Goal: Transaction & Acquisition: Download file/media

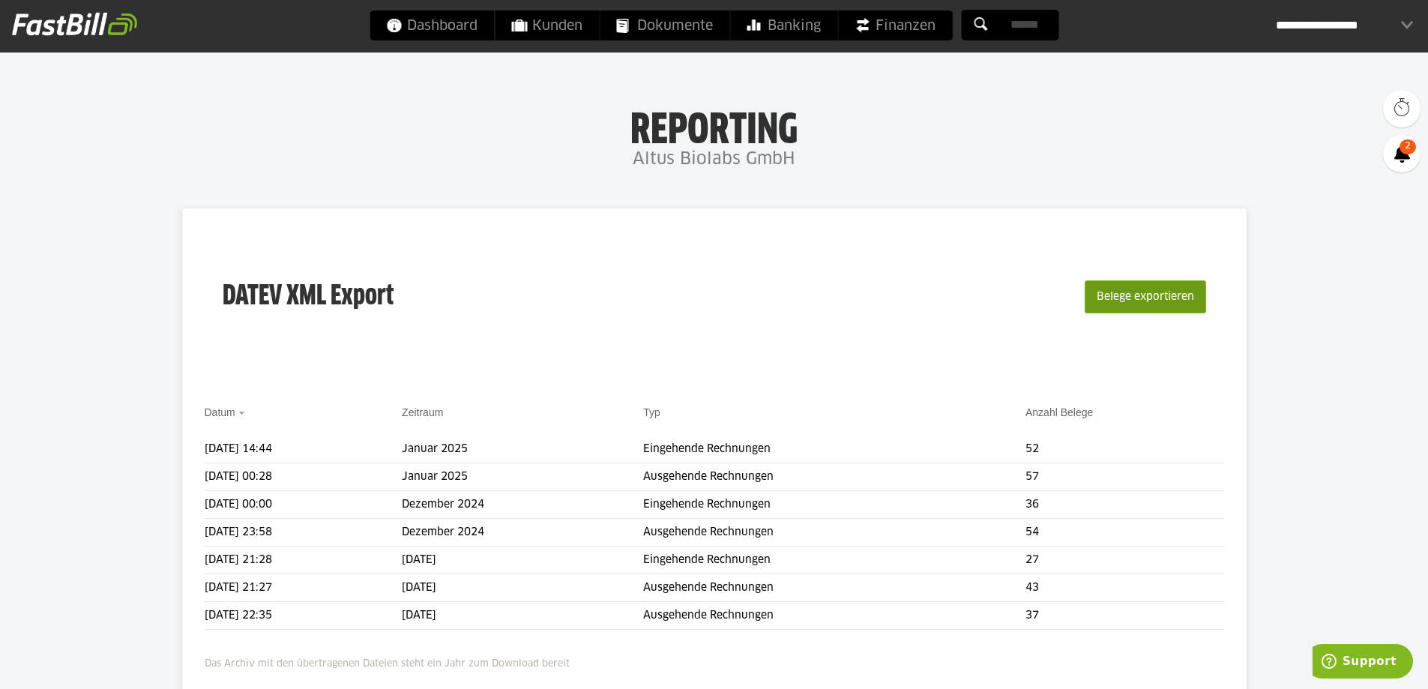
click at [1146, 306] on button "Belege exportieren" at bounding box center [1144, 296] width 121 height 33
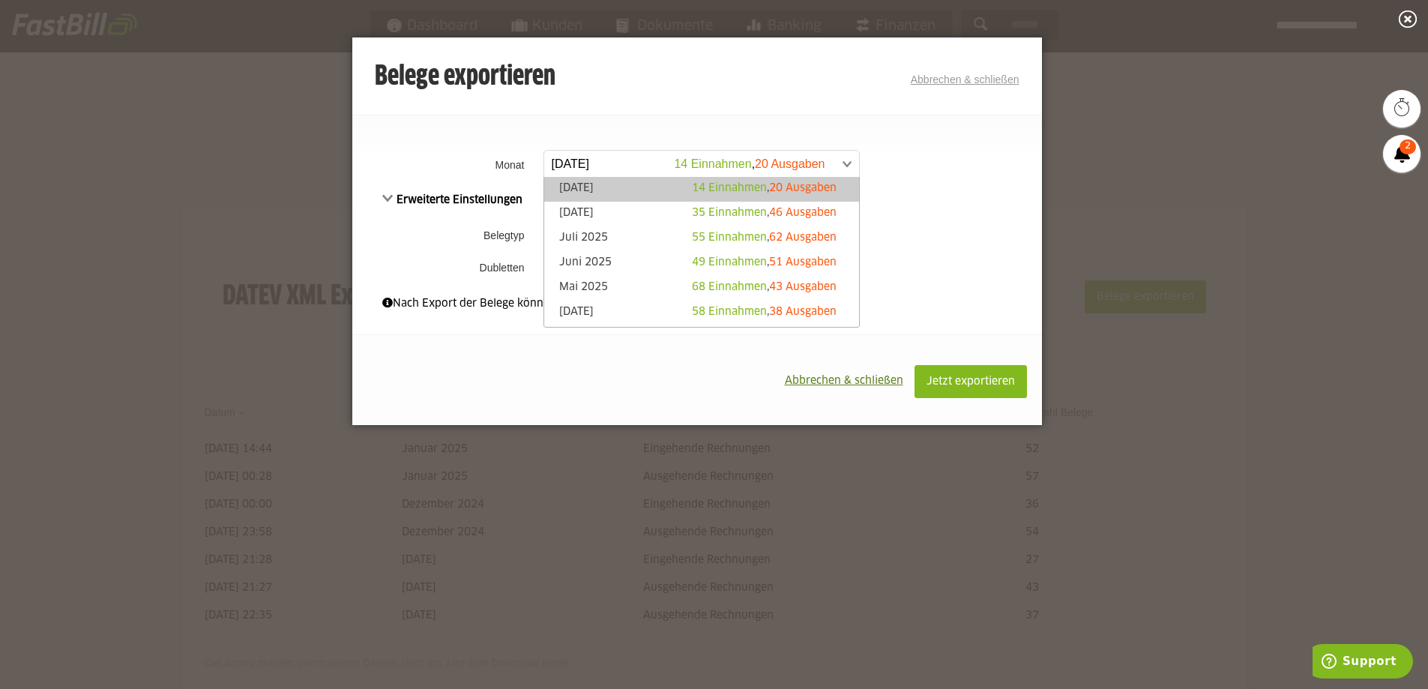
click at [841, 161] on span at bounding box center [694, 164] width 315 height 27
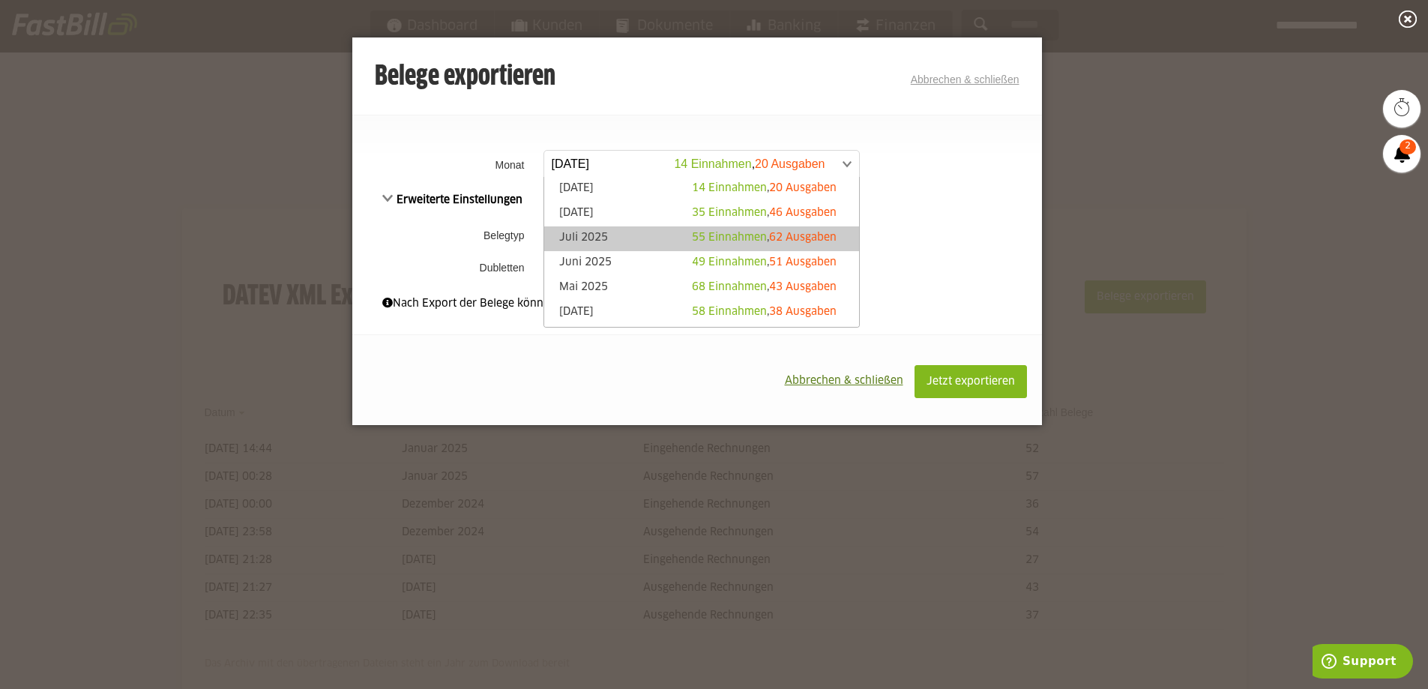
click at [737, 236] on span "55 Einnahmen" at bounding box center [729, 237] width 75 height 10
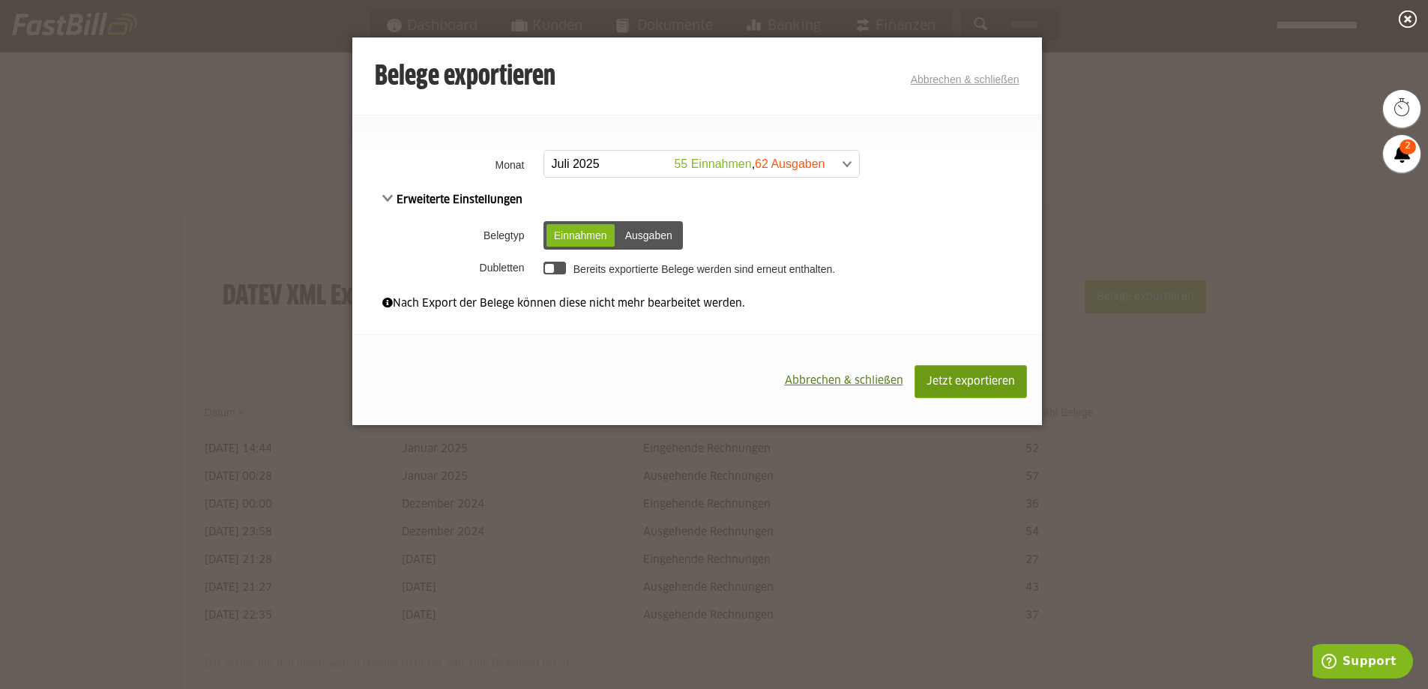
click at [962, 377] on span "Jetzt exportieren" at bounding box center [970, 381] width 88 height 10
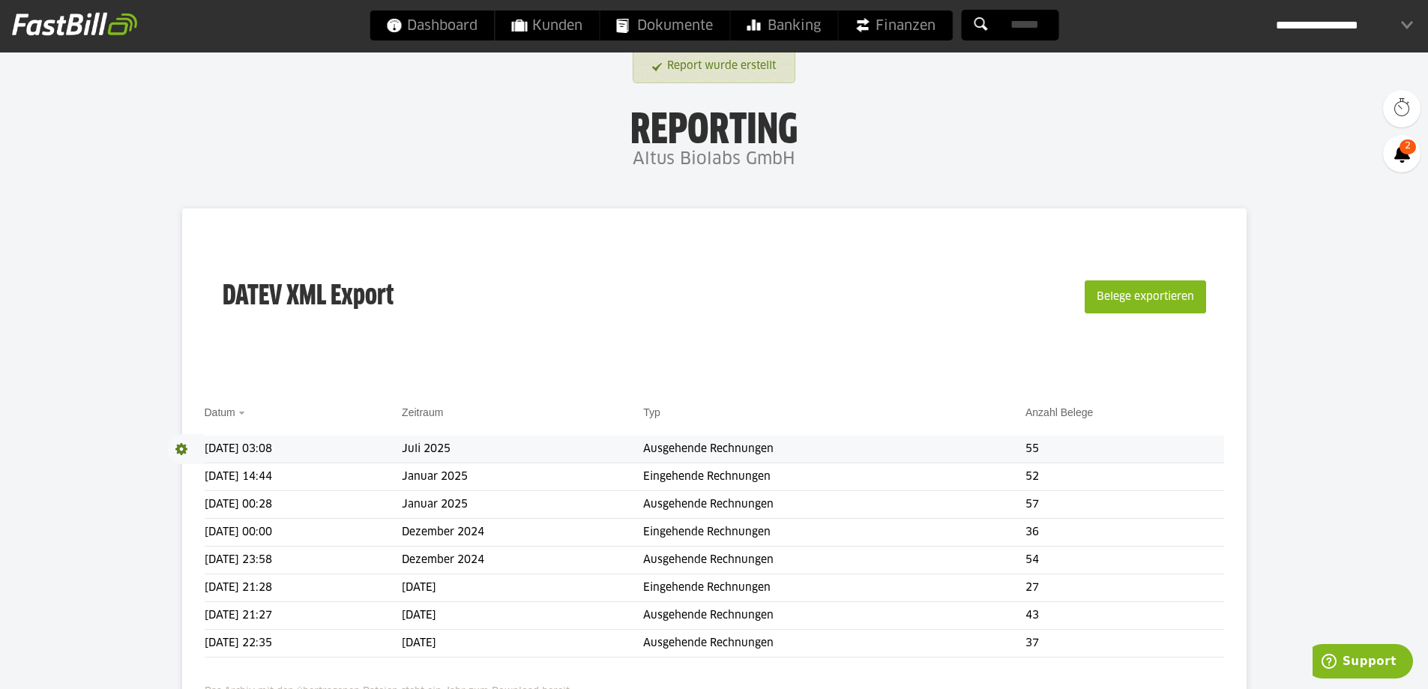
click at [703, 448] on td "Ausgehende Rechnungen" at bounding box center [834, 449] width 382 height 28
click at [184, 444] on span at bounding box center [185, 449] width 37 height 30
click at [193, 465] on link "Download" at bounding box center [207, 468] width 80 height 17
click at [1110, 292] on button "Belege exportieren" at bounding box center [1144, 296] width 121 height 33
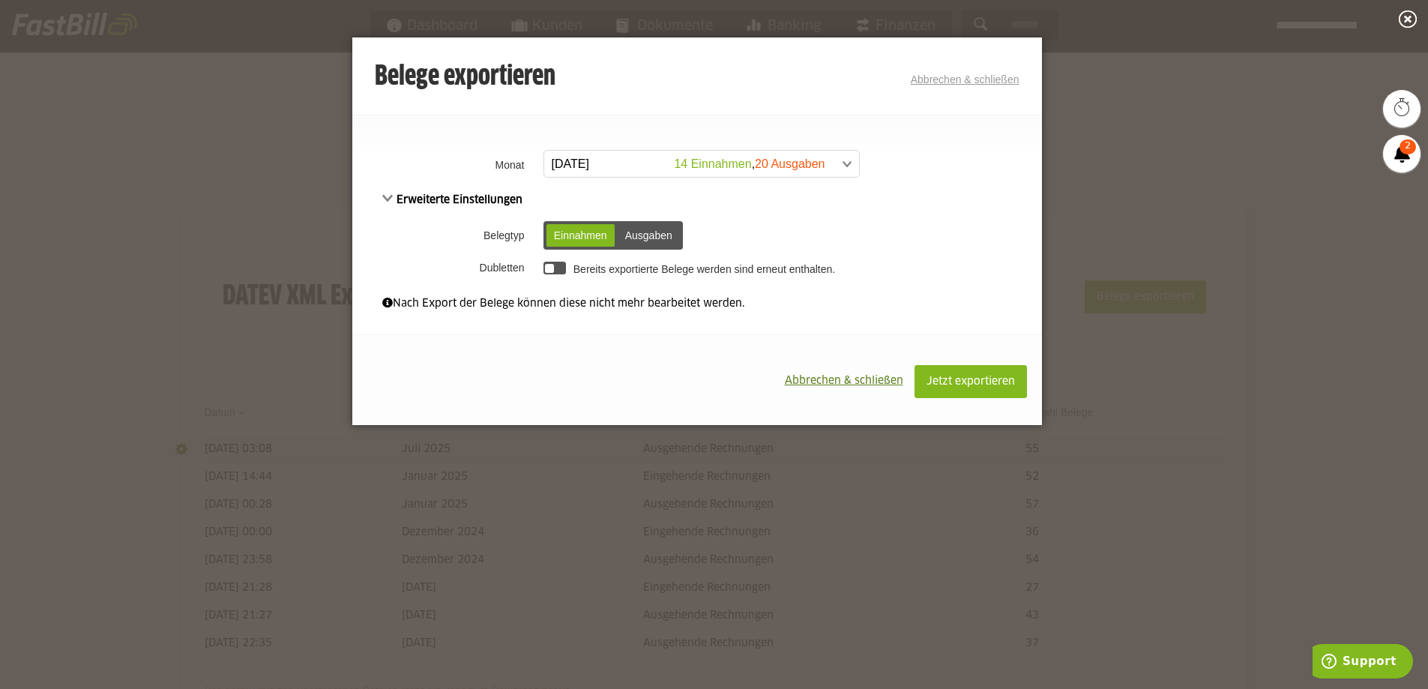
click at [647, 233] on div "Ausgaben" at bounding box center [648, 235] width 62 height 22
click at [804, 157] on span at bounding box center [694, 164] width 315 height 27
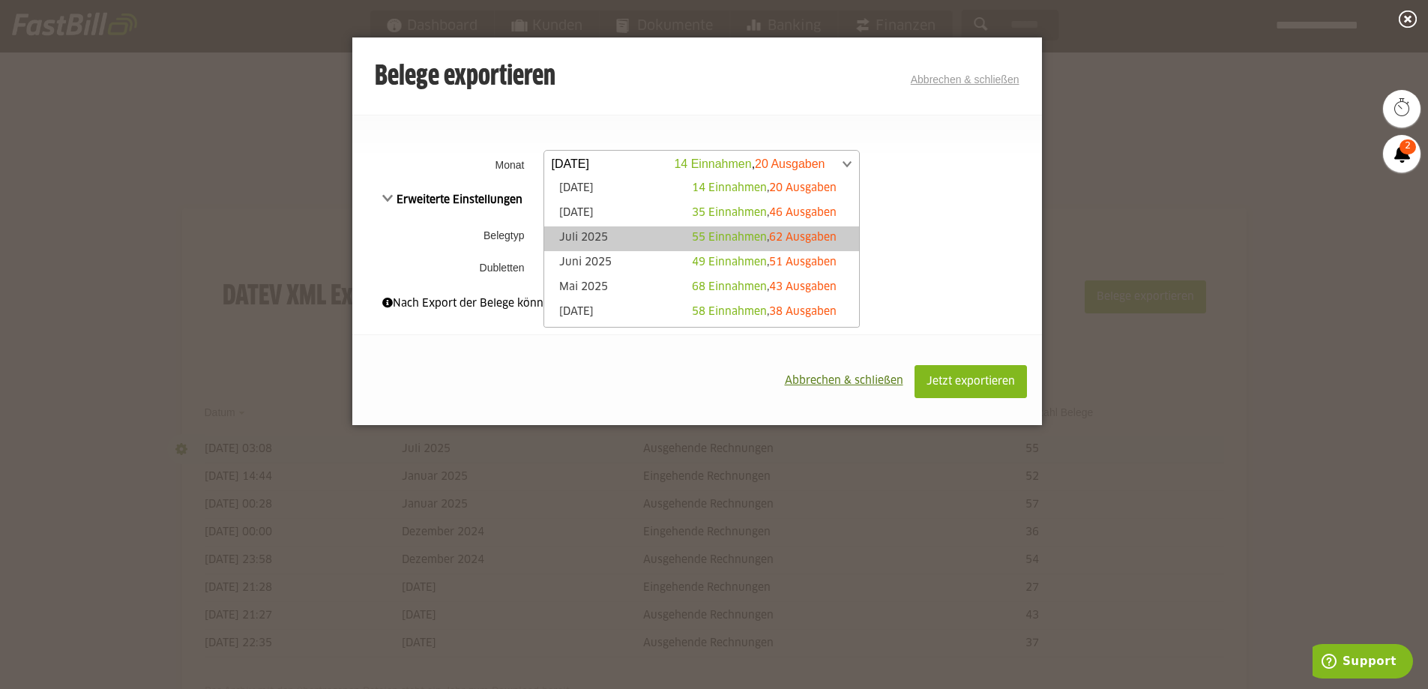
click at [657, 239] on link "Juli 2025 55 Einnahmen , 62 Ausgaben" at bounding box center [702, 238] width 300 height 17
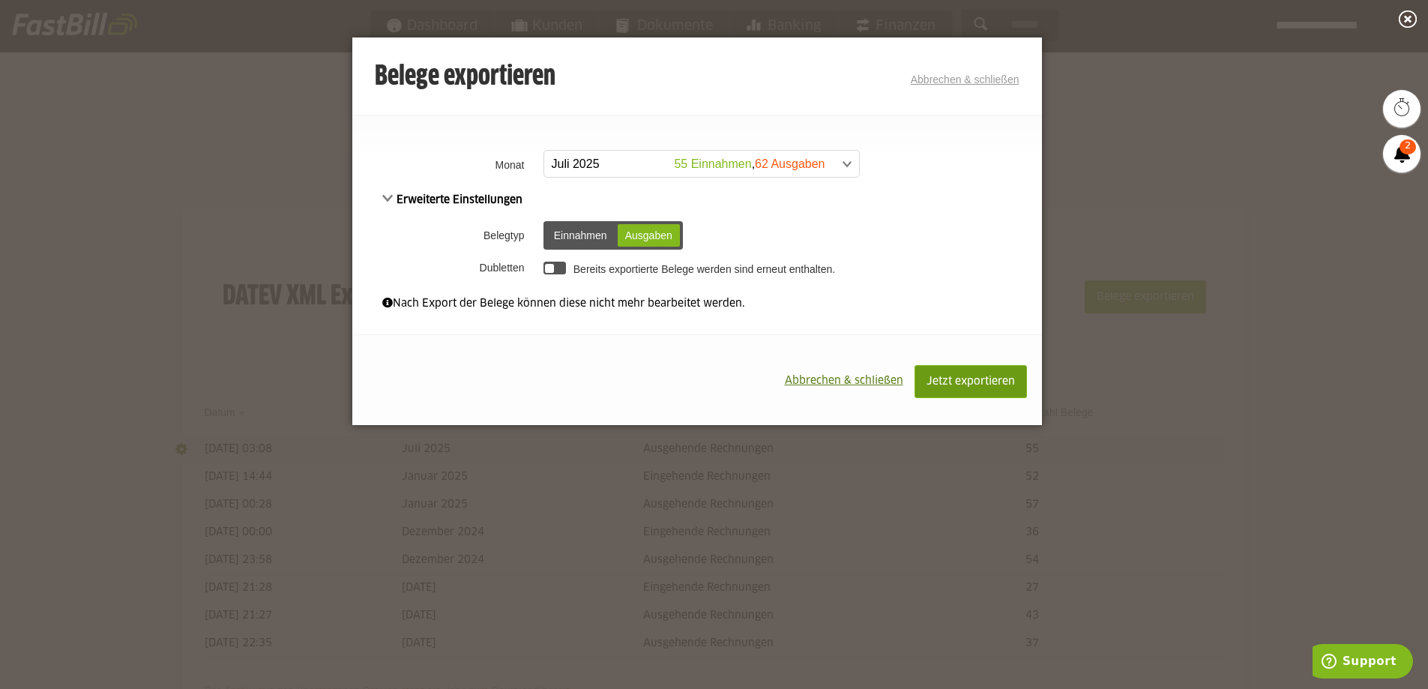
click at [964, 377] on span "Jetzt exportieren" at bounding box center [970, 381] width 88 height 10
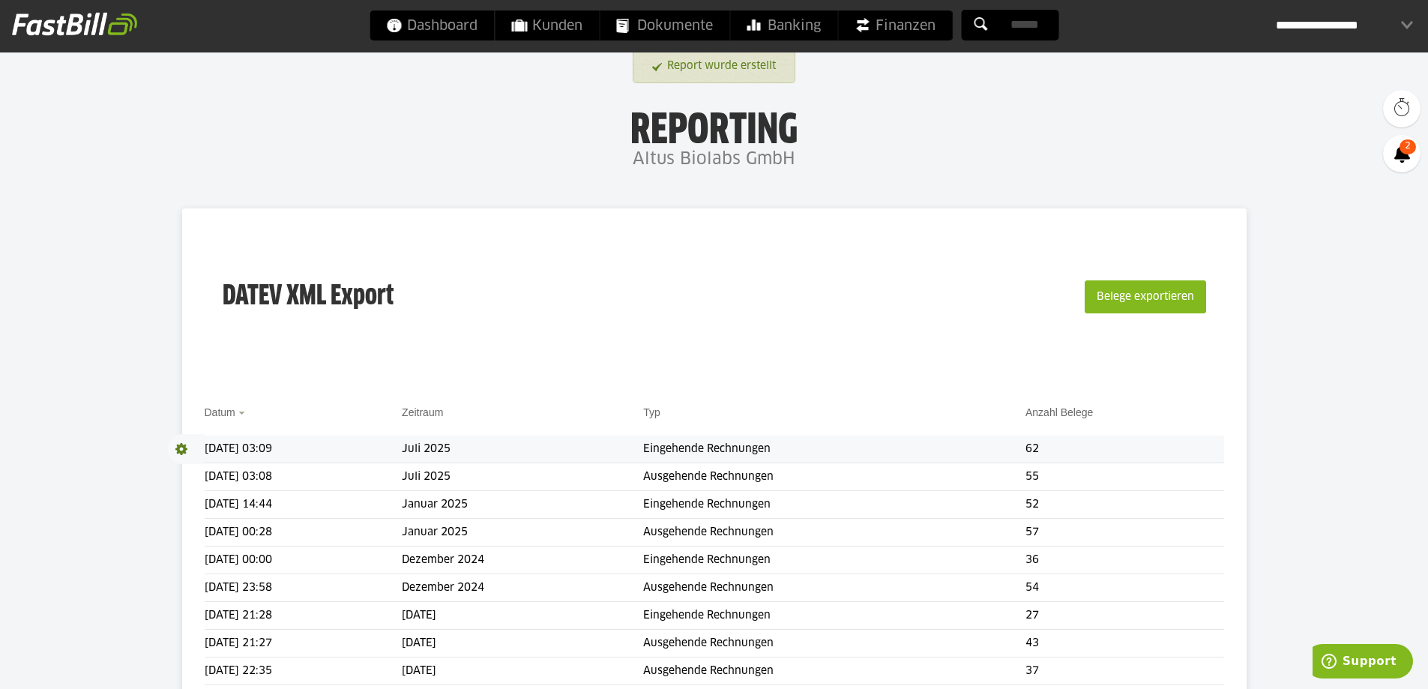
click at [183, 447] on span at bounding box center [185, 449] width 37 height 30
click at [199, 469] on link "Download" at bounding box center [207, 468] width 80 height 17
click at [896, 24] on span "Finanzen" at bounding box center [894, 25] width 81 height 30
